Goal: Task Accomplishment & Management: Manage account settings

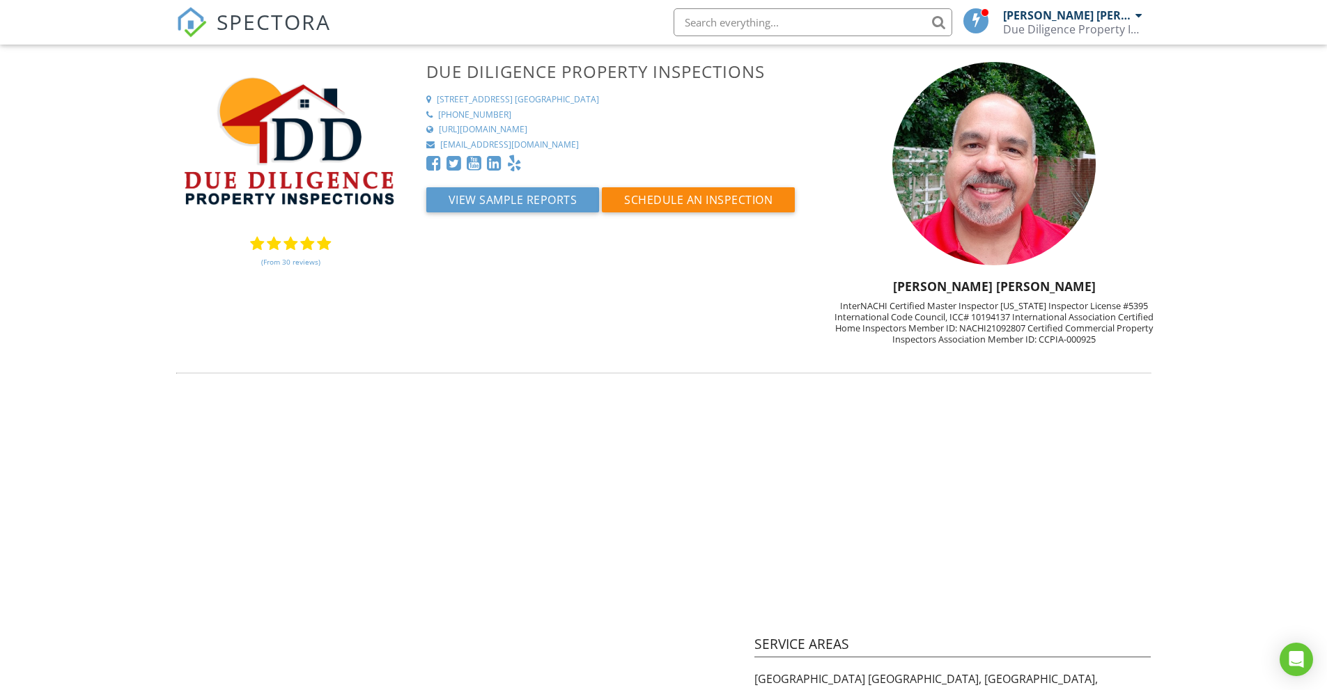
click at [267, 24] on span "SPECTORA" at bounding box center [274, 21] width 114 height 29
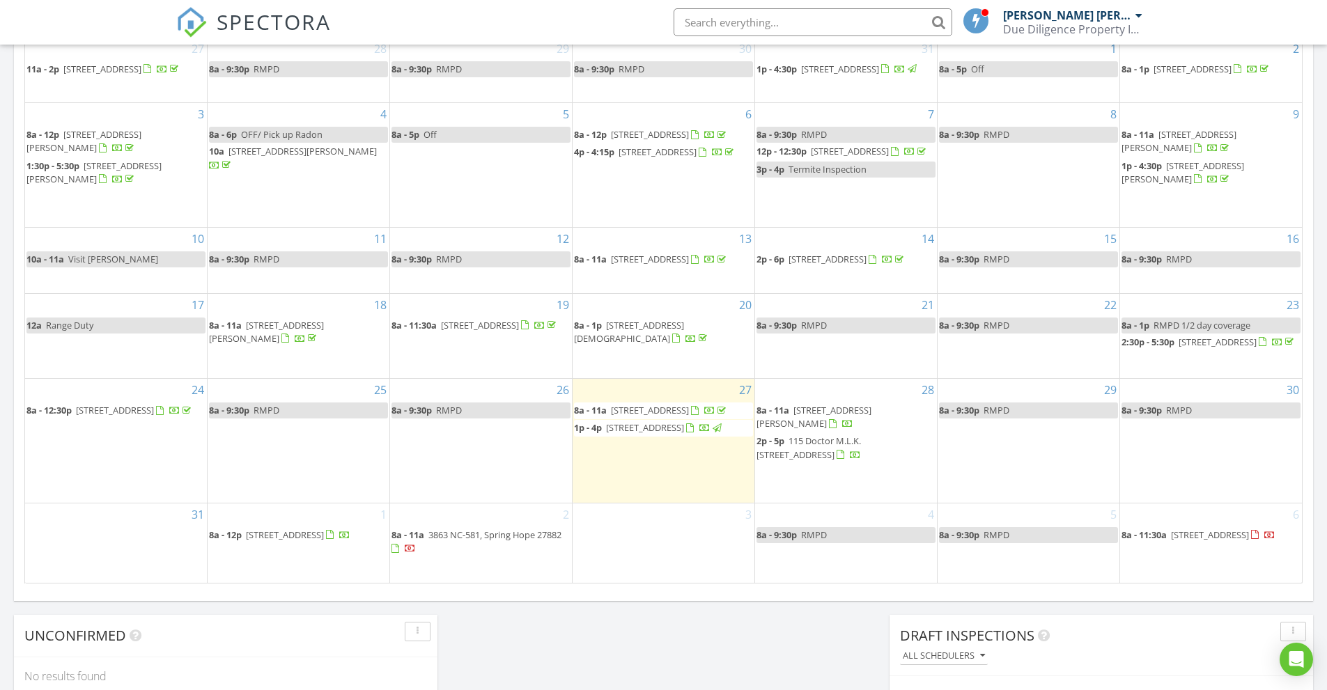
scroll to position [766, 0]
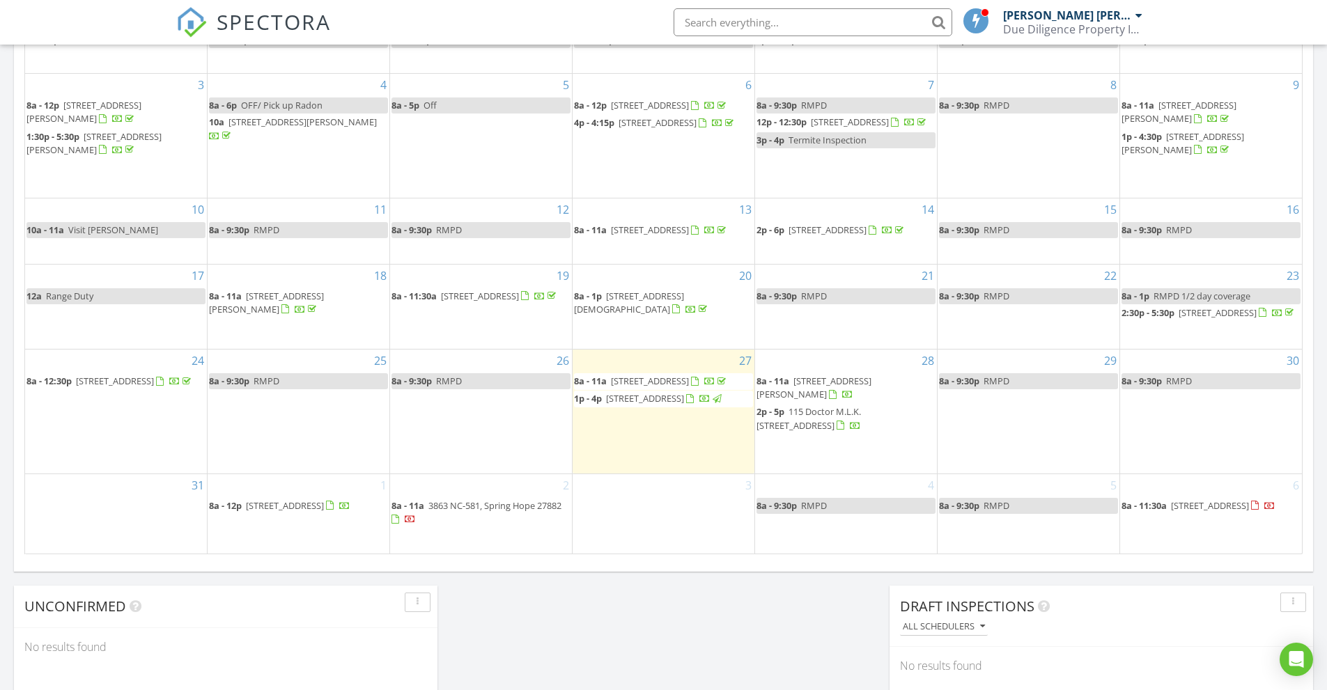
click at [853, 397] on span "1421 Beal St, Rocky Mount 27804" at bounding box center [813, 388] width 115 height 26
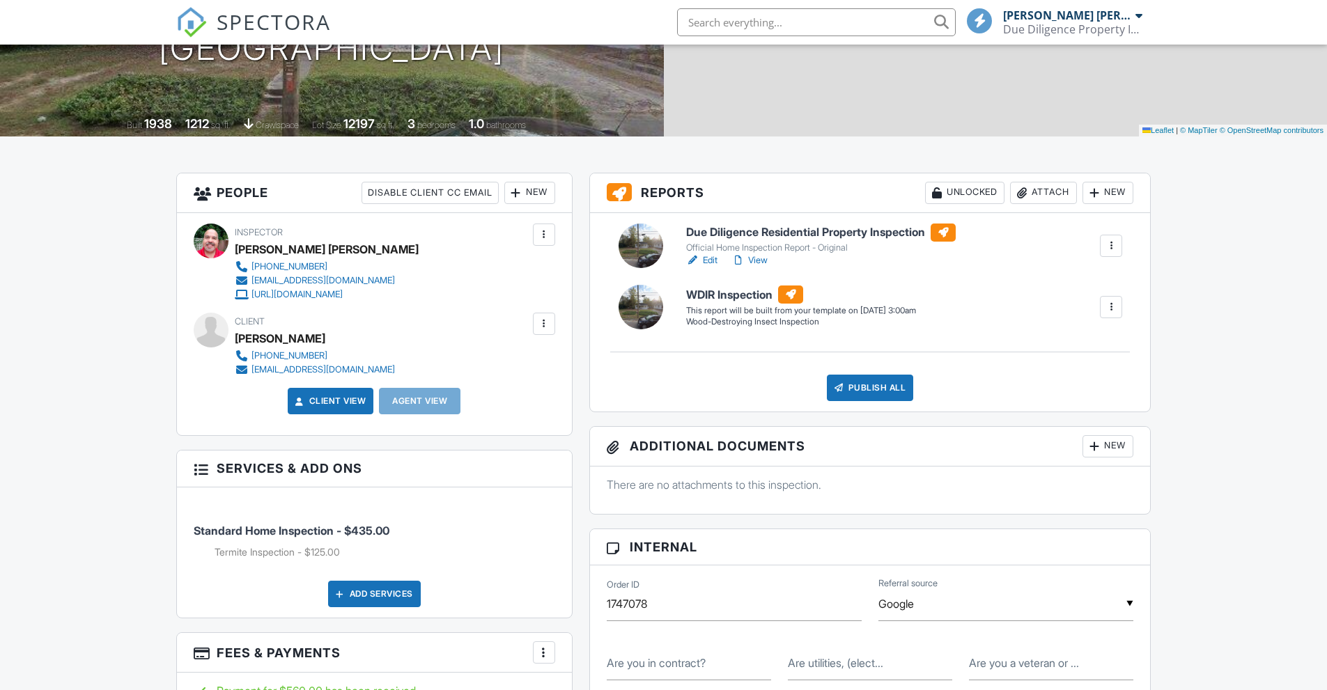
scroll to position [279, 0]
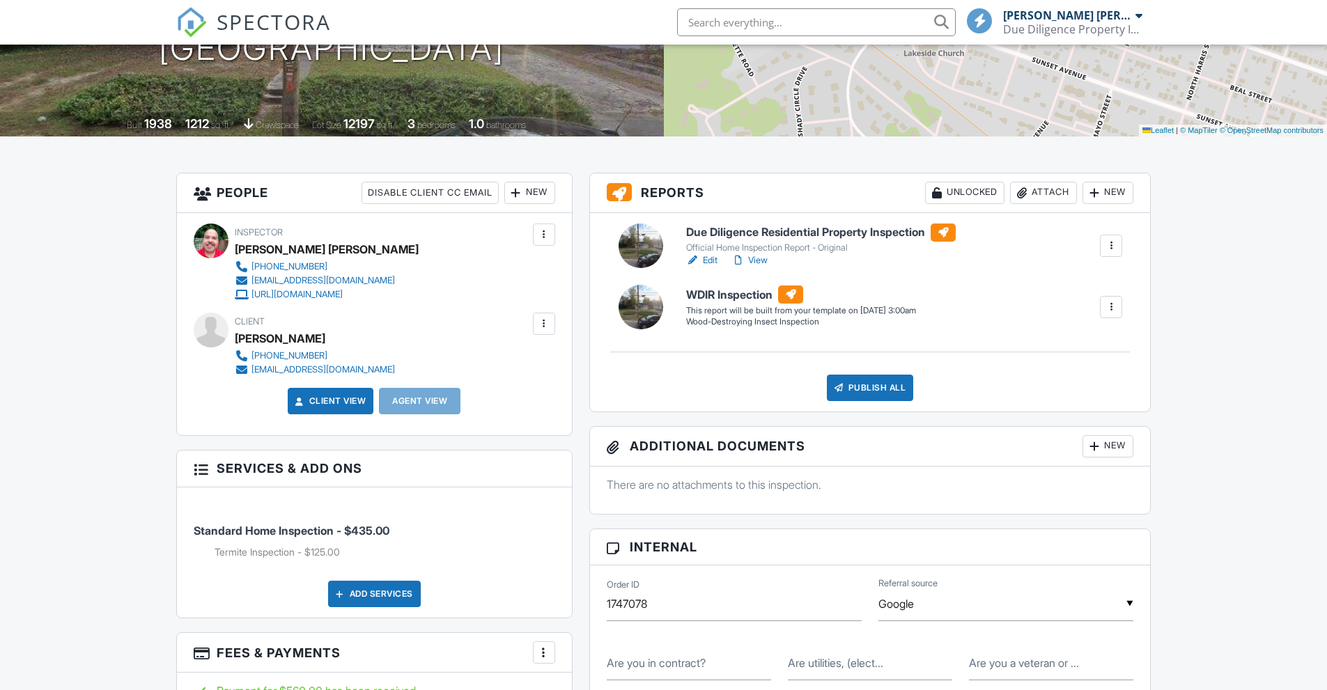
click at [876, 230] on h6 "Due Diligence Residential Property Inspection" at bounding box center [821, 233] width 270 height 18
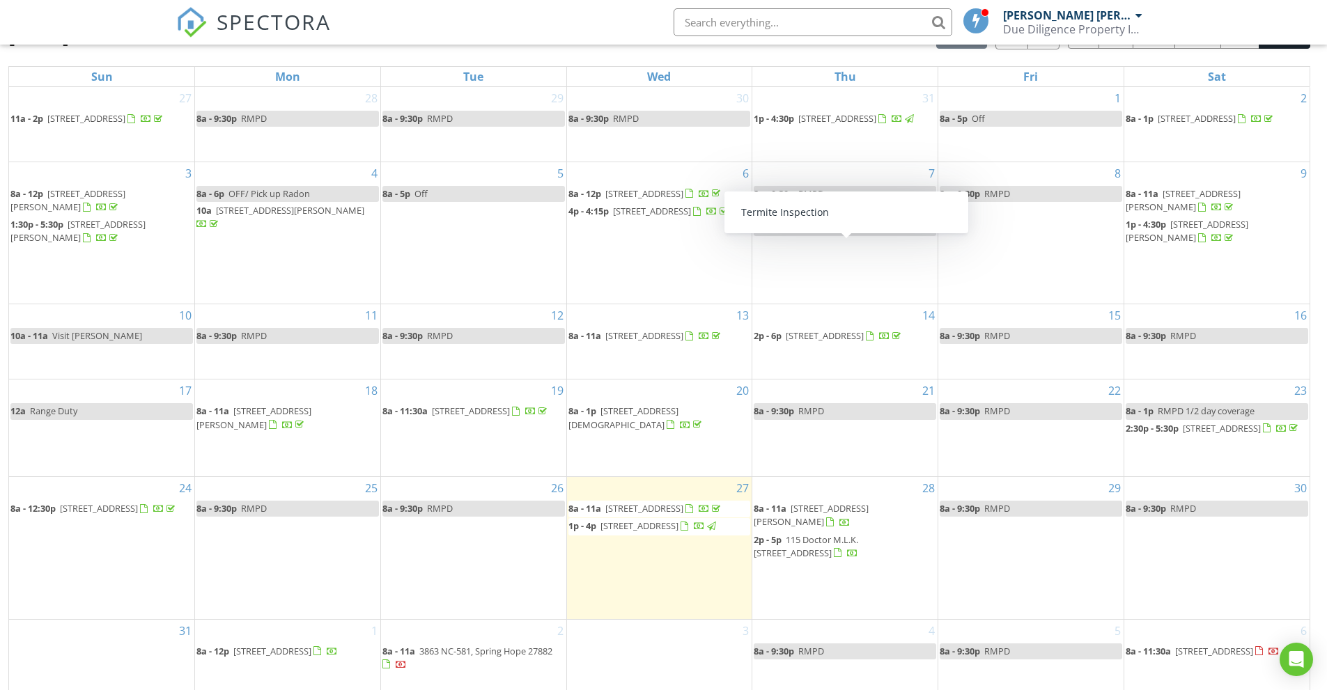
scroll to position [228, 0]
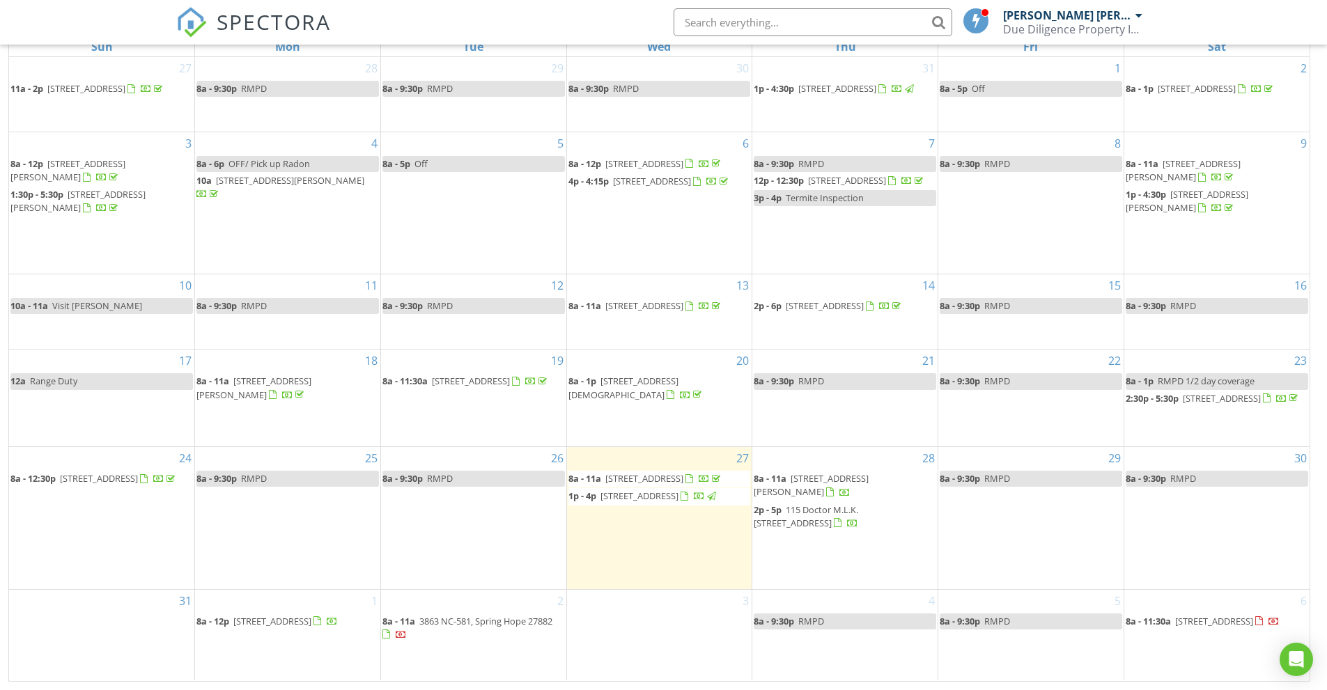
click at [846, 531] on span "2p - 5p 115 Doctor M.L.K. Jr Ave S, Enfield 27823" at bounding box center [845, 517] width 182 height 27
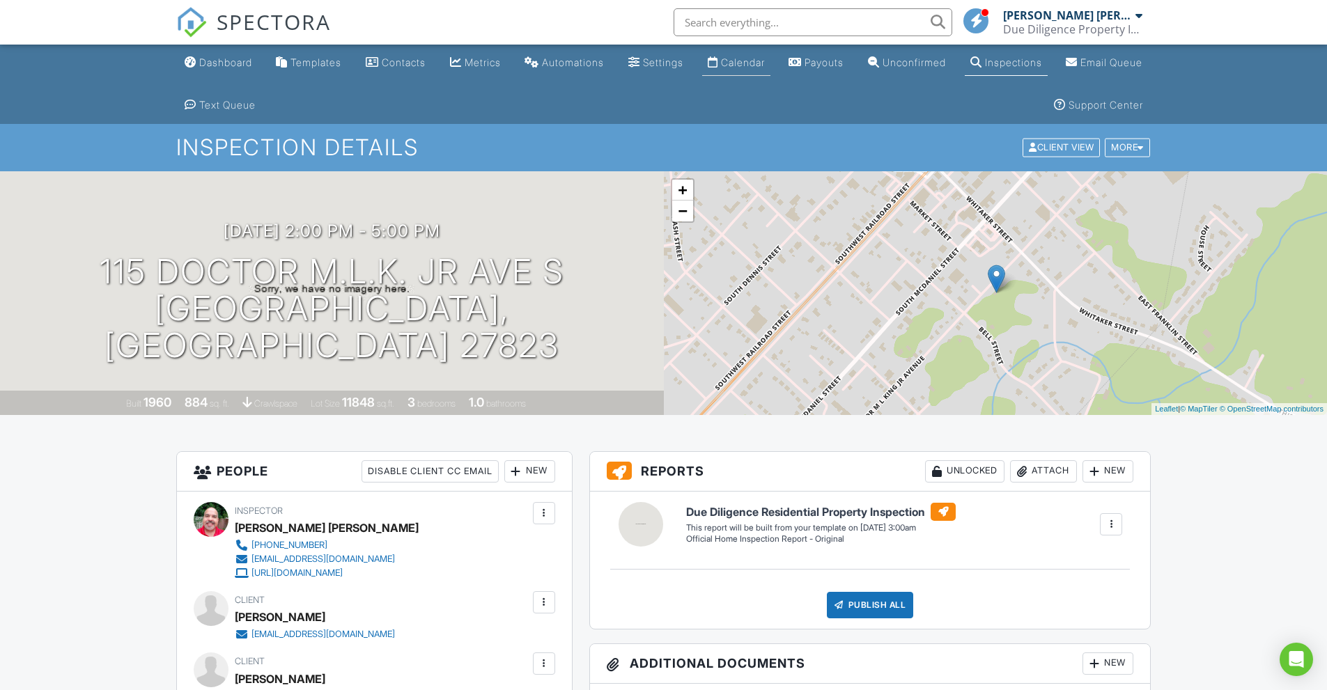
click at [765, 59] on div "Calendar" at bounding box center [743, 62] width 44 height 12
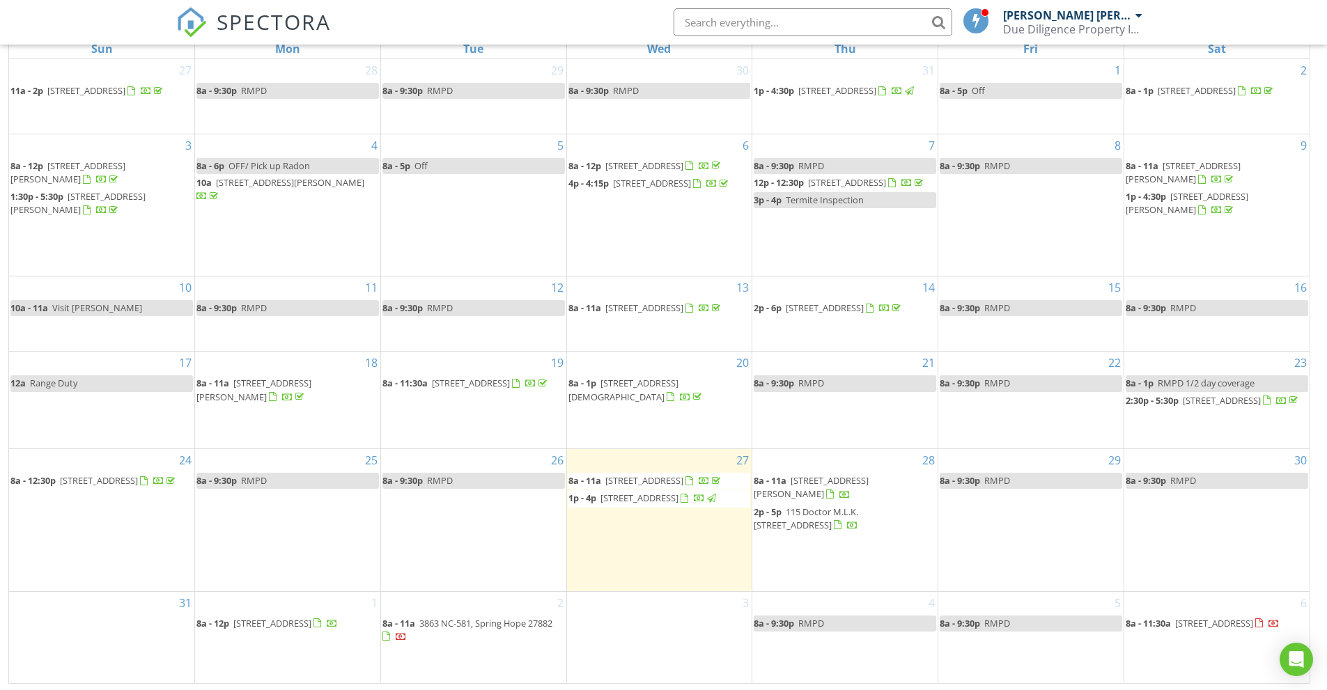
scroll to position [228, 0]
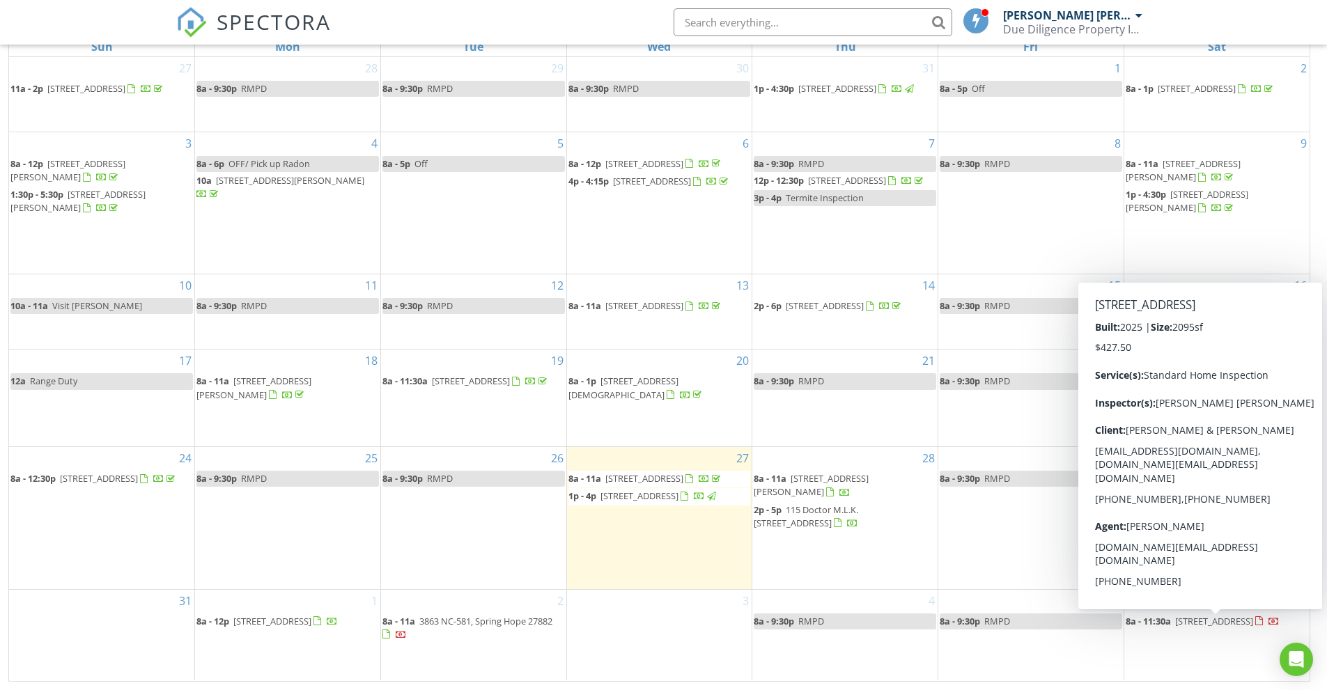
click at [1202, 628] on span "[STREET_ADDRESS]" at bounding box center [1214, 621] width 78 height 13
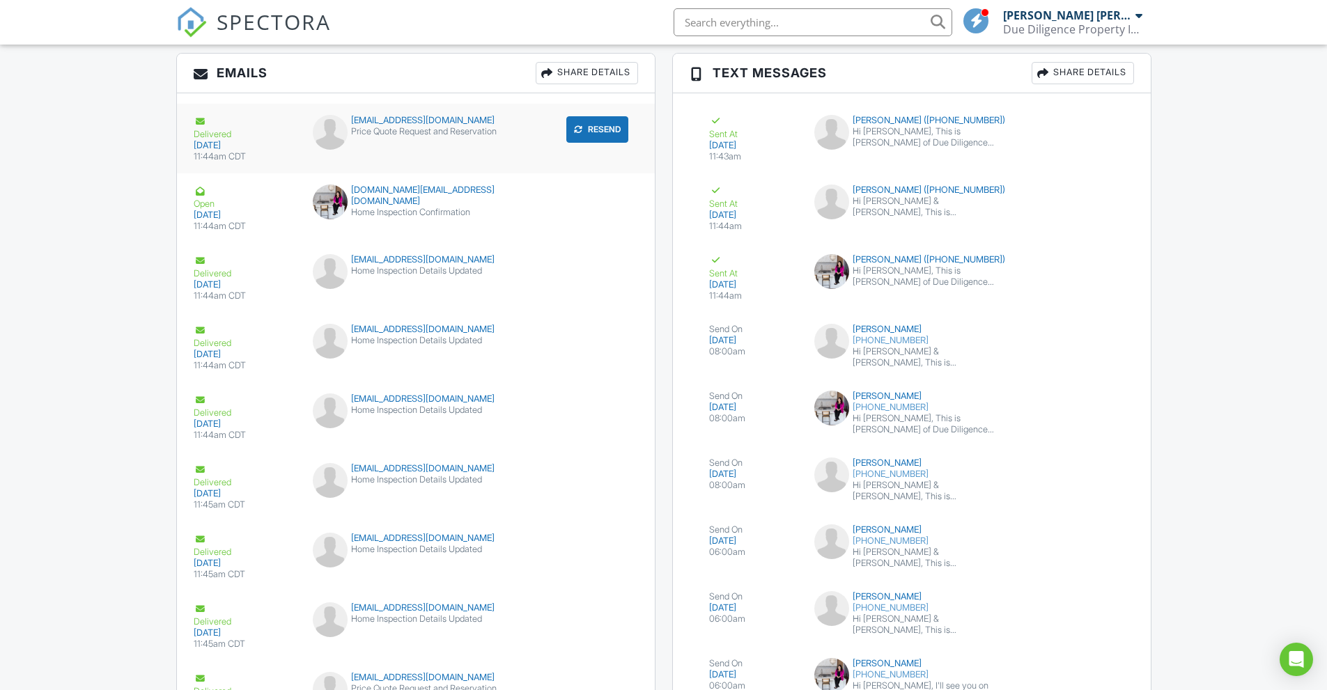
scroll to position [1580, 0]
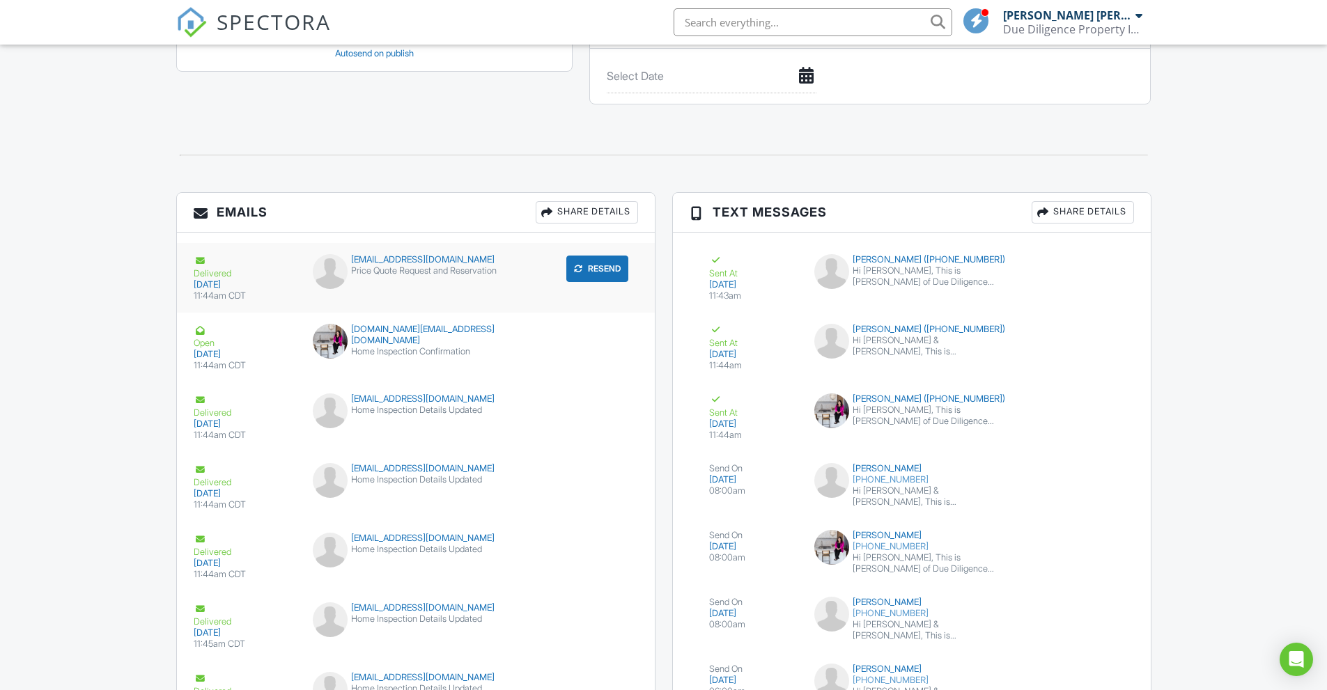
click at [605, 270] on button "Resend" at bounding box center [597, 269] width 62 height 26
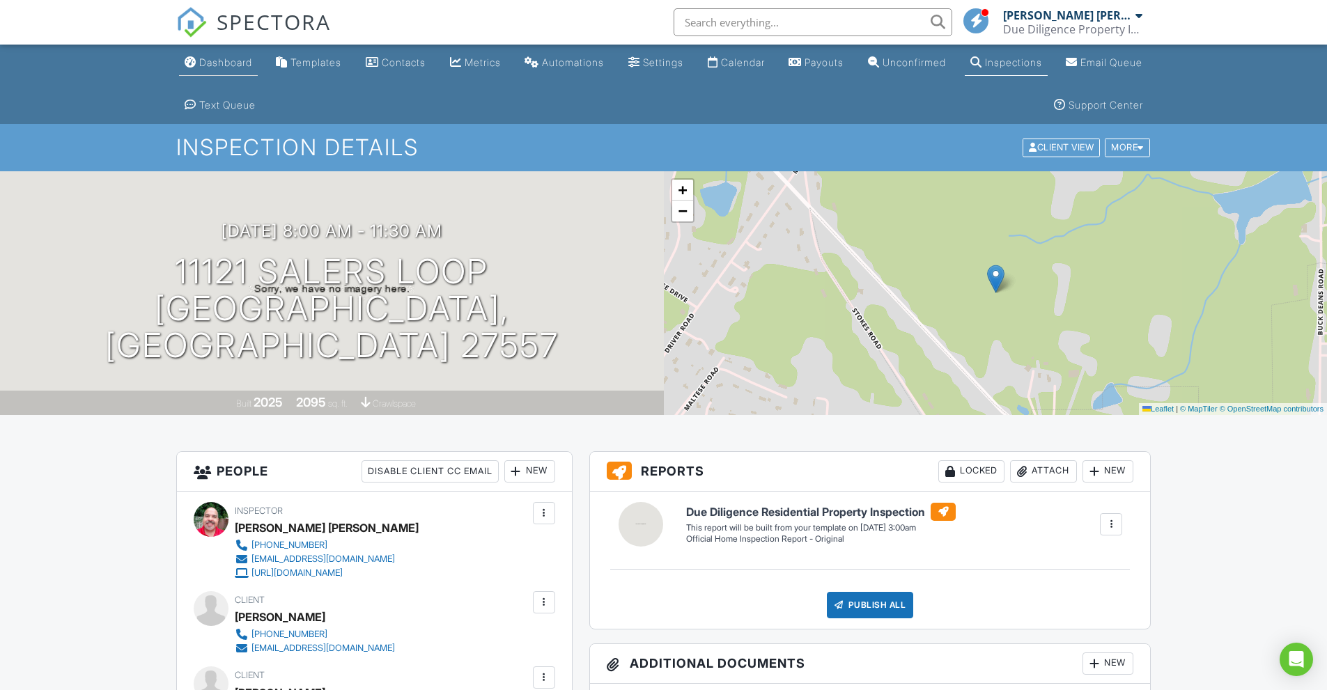
click at [228, 65] on div "Dashboard" at bounding box center [225, 62] width 53 height 12
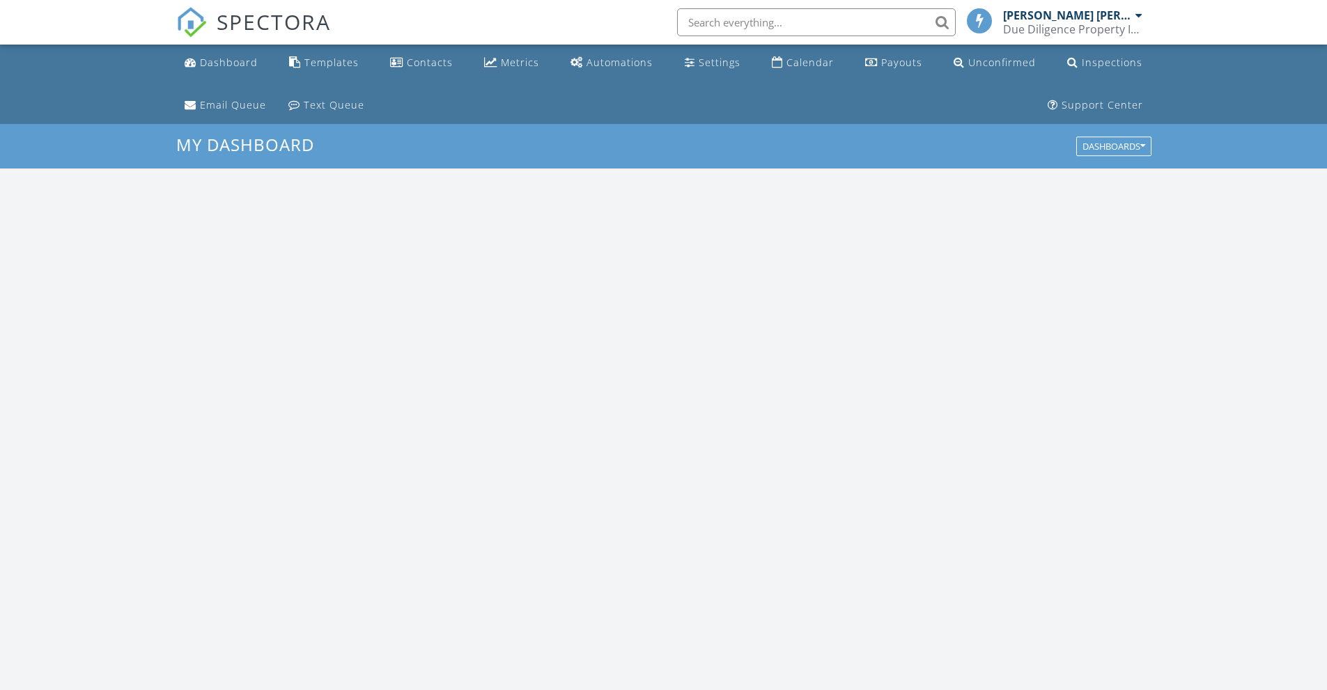
scroll to position [1289, 1348]
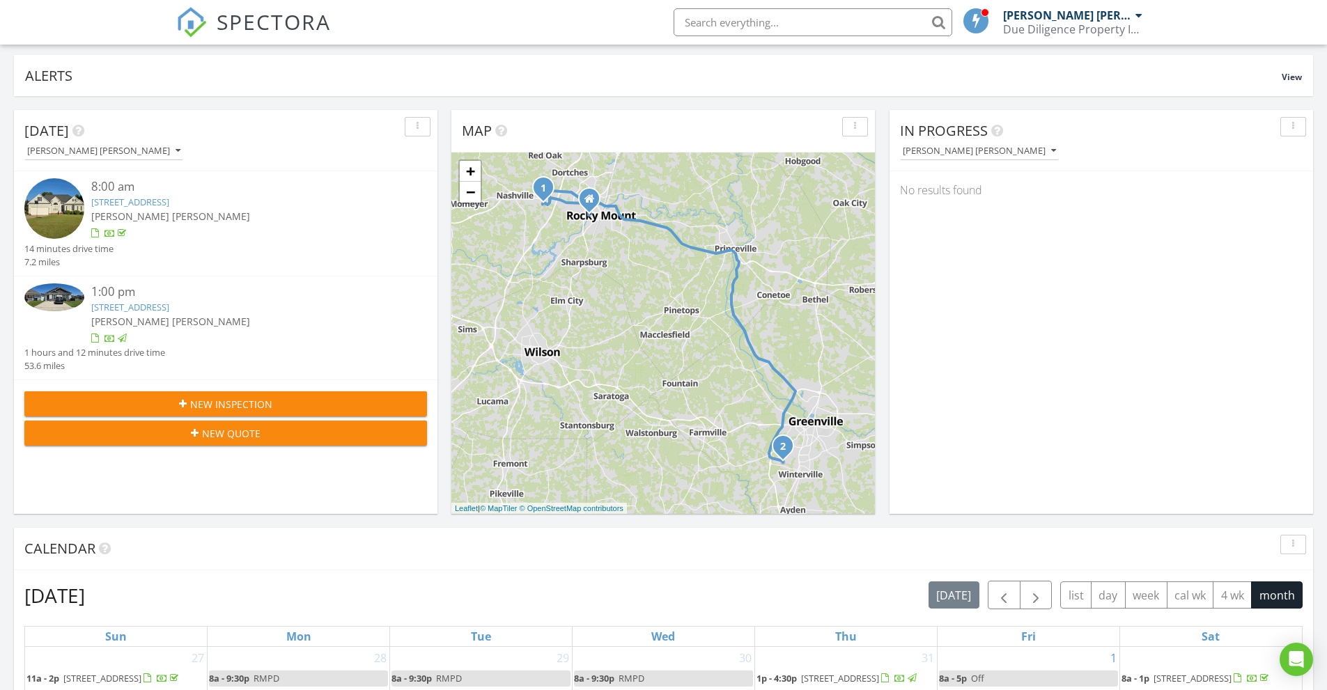
scroll to position [348, 0]
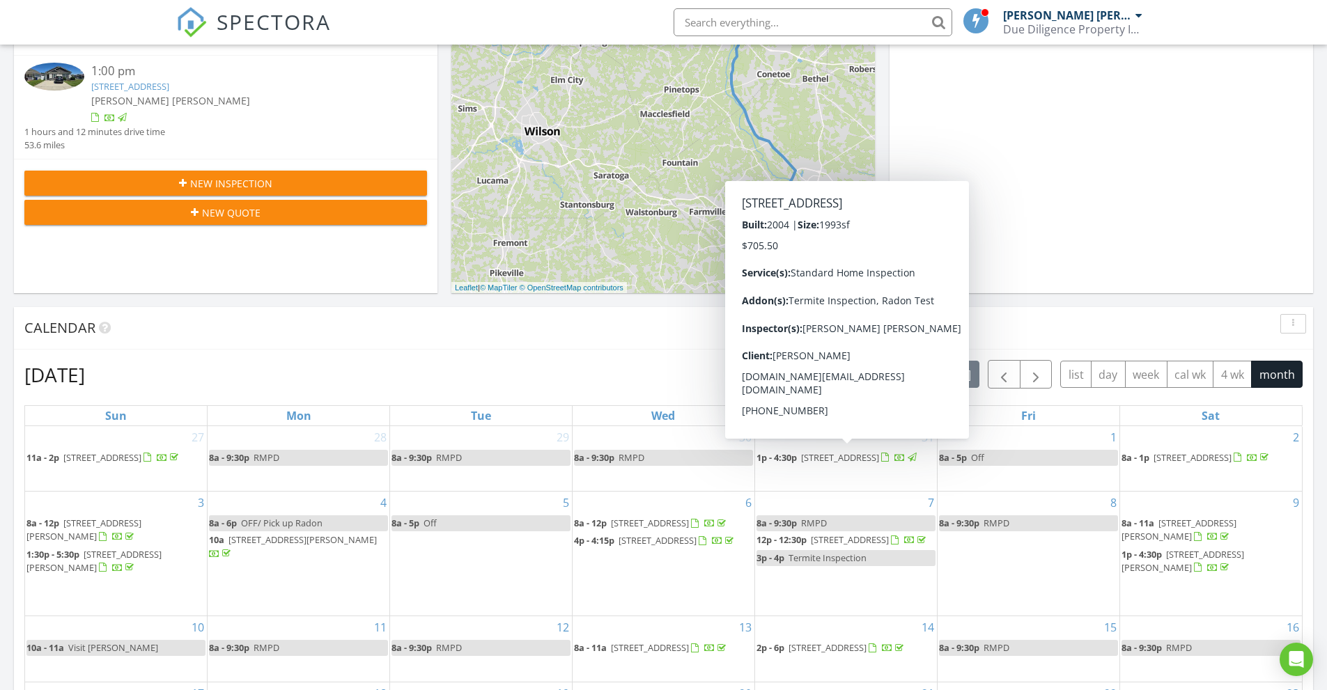
click at [169, 82] on link "[STREET_ADDRESS]" at bounding box center [130, 86] width 78 height 13
